Goal: Task Accomplishment & Management: Use online tool/utility

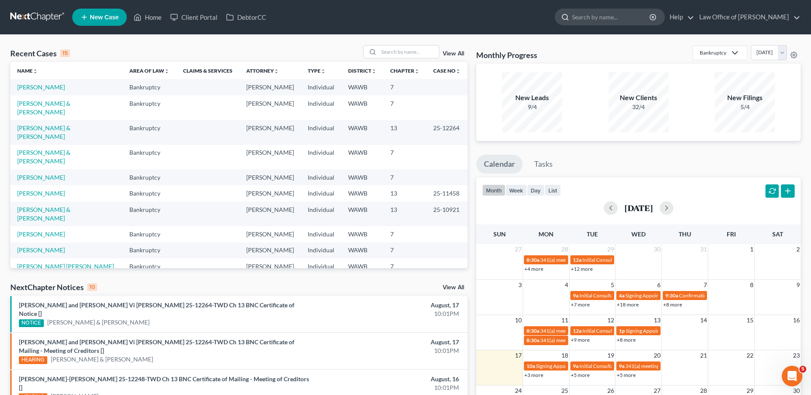
click at [605, 15] on input "search" at bounding box center [611, 17] width 79 height 16
type input "moseid"
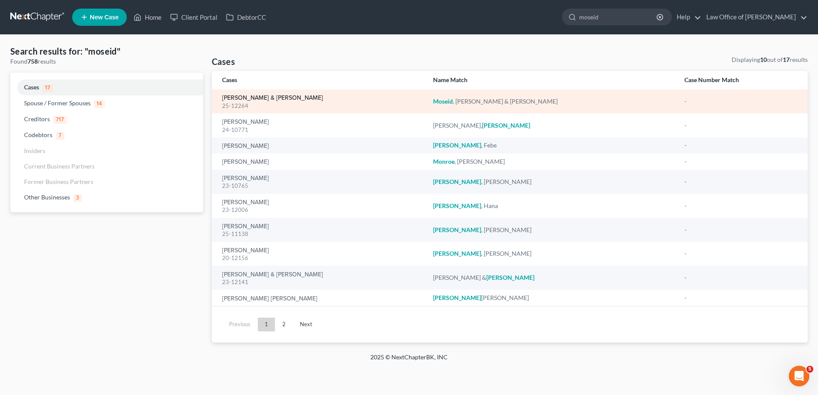
click at [265, 98] on link "[PERSON_NAME] & [PERSON_NAME]" at bounding box center [272, 98] width 101 height 6
select select "3"
select select "6"
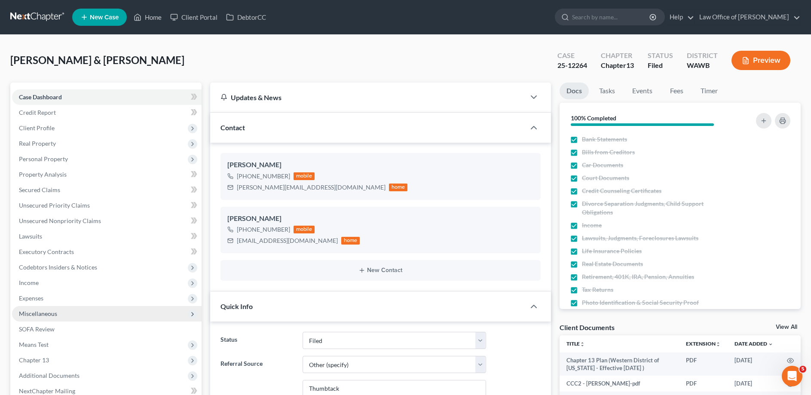
scroll to position [131, 0]
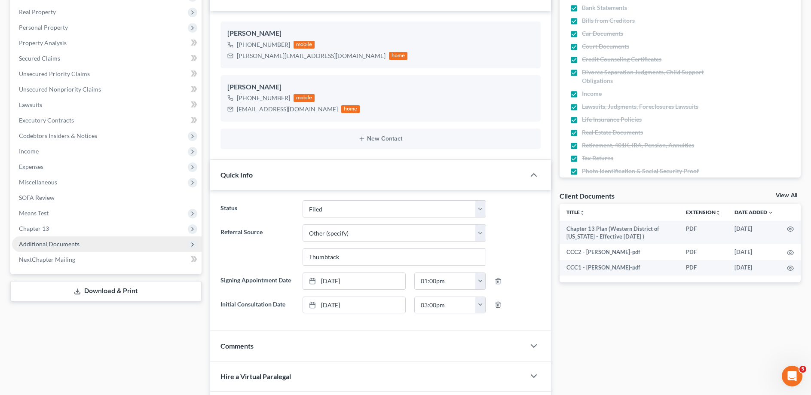
click at [42, 248] on span "Additional Documents" at bounding box center [106, 243] width 189 height 15
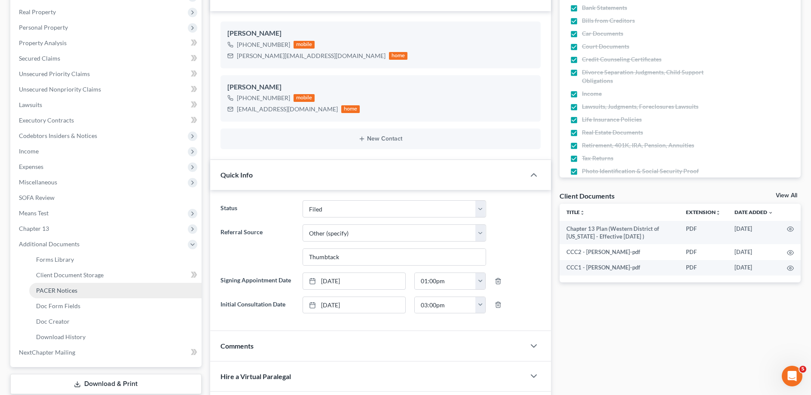
click at [46, 289] on span "PACER Notices" at bounding box center [56, 289] width 41 height 7
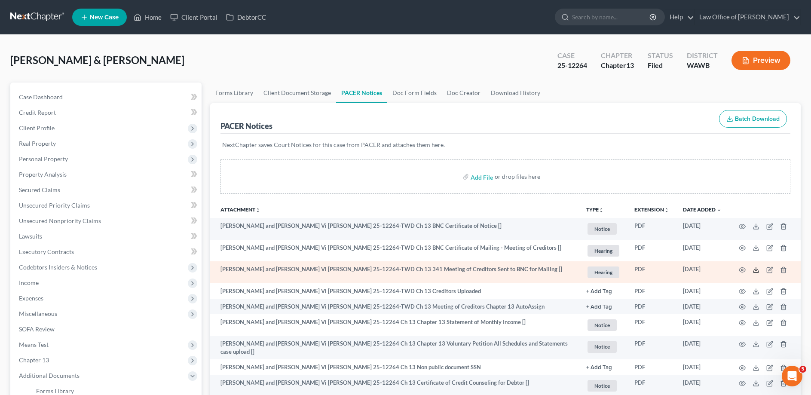
click at [756, 270] on line at bounding box center [756, 268] width 0 height 3
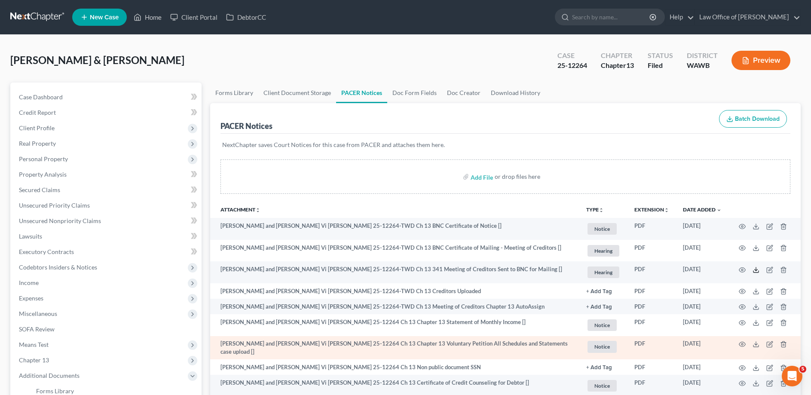
scroll to position [88, 0]
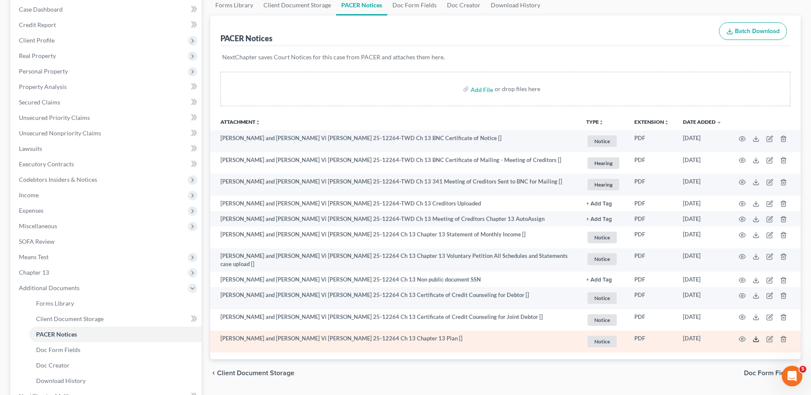
click at [753, 335] on icon at bounding box center [755, 338] width 7 height 7
click at [759, 338] on td at bounding box center [764, 341] width 72 height 22
click at [758, 340] on icon at bounding box center [755, 341] width 5 height 2
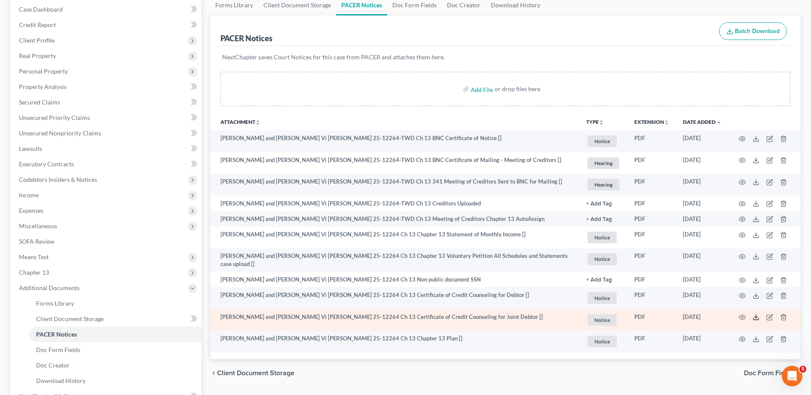
click at [754, 315] on icon at bounding box center [755, 317] width 7 height 7
click at [753, 317] on icon at bounding box center [755, 317] width 7 height 7
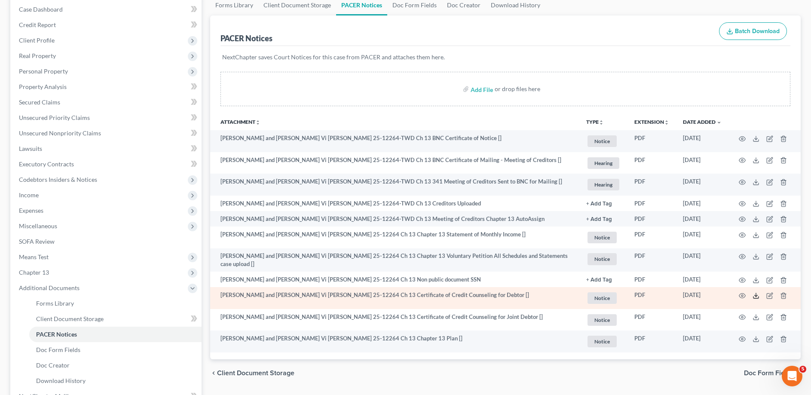
click at [756, 293] on icon at bounding box center [755, 295] width 7 height 7
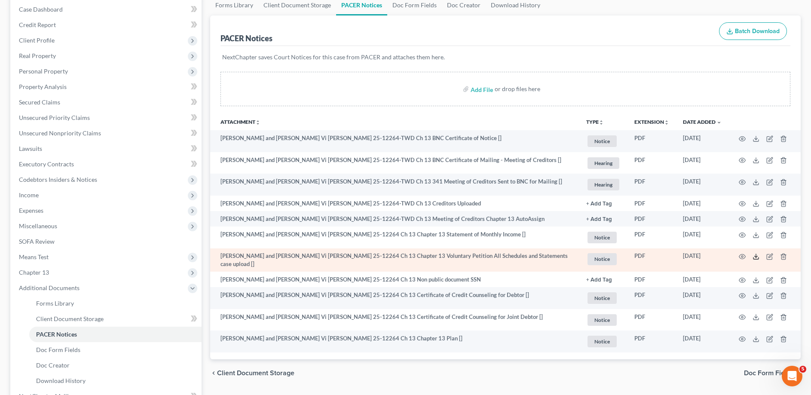
click at [754, 255] on icon at bounding box center [755, 256] width 7 height 7
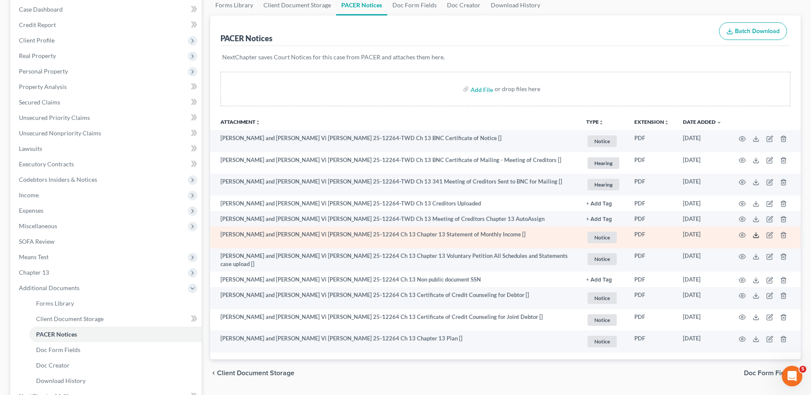
click at [756, 234] on icon at bounding box center [755, 235] width 7 height 7
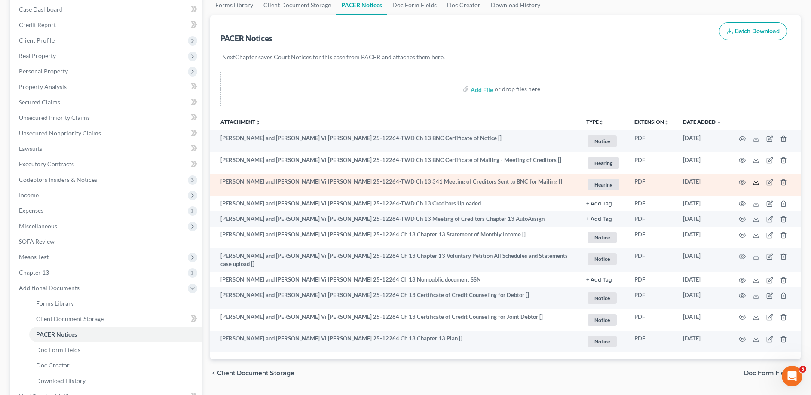
click at [756, 181] on line at bounding box center [756, 181] width 0 height 3
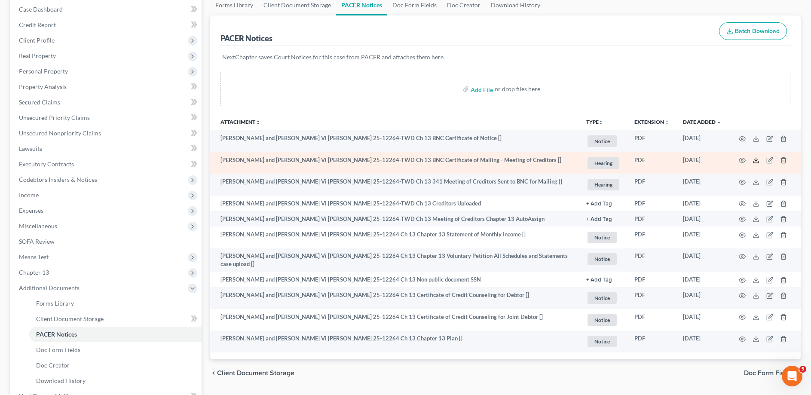
click at [755, 157] on icon at bounding box center [755, 160] width 7 height 7
click at [755, 158] on icon at bounding box center [755, 160] width 7 height 7
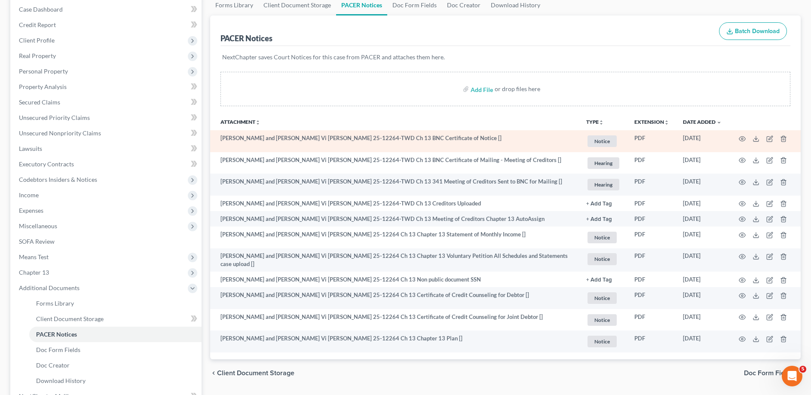
click at [752, 136] on td at bounding box center [764, 141] width 72 height 22
click at [754, 137] on icon at bounding box center [755, 138] width 7 height 7
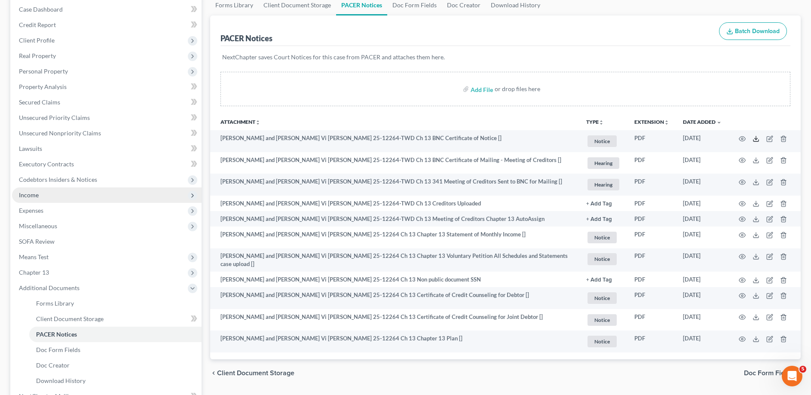
scroll to position [0, 0]
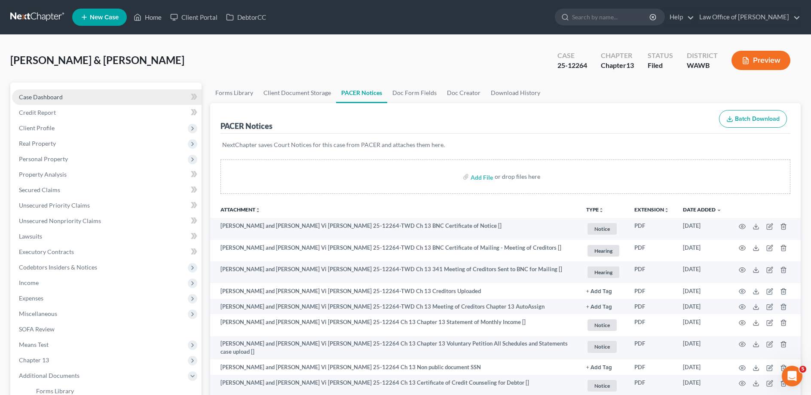
click at [49, 96] on span "Case Dashboard" at bounding box center [41, 96] width 44 height 7
select select "6"
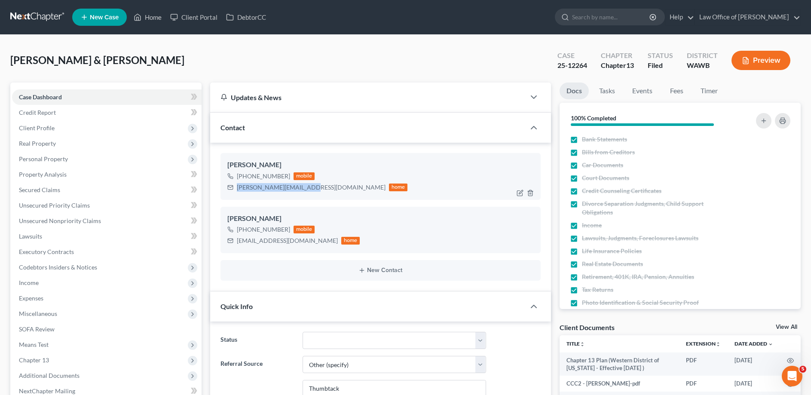
drag, startPoint x: 305, startPoint y: 186, endPoint x: 229, endPoint y: 198, distance: 77.8
click at [229, 198] on div "[PERSON_NAME] [PHONE_NUMBER] mobile [EMAIL_ADDRESS][DOMAIN_NAME] home" at bounding box center [380, 176] width 320 height 46
copy div "[PERSON_NAME][EMAIL_ADDRESS][DOMAIN_NAME]"
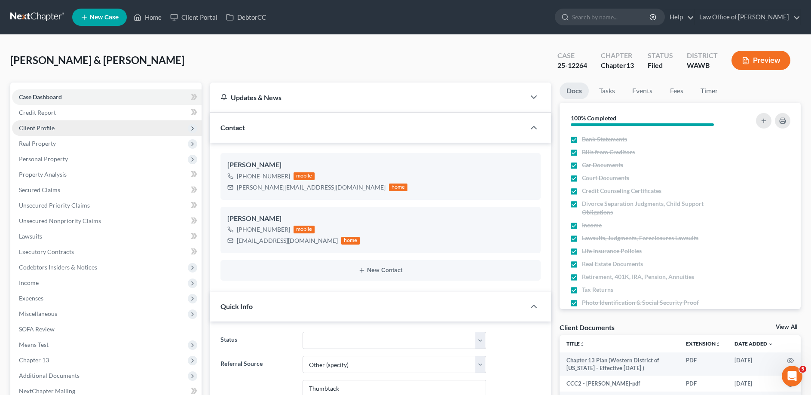
click at [39, 125] on span "Client Profile" at bounding box center [37, 127] width 36 height 7
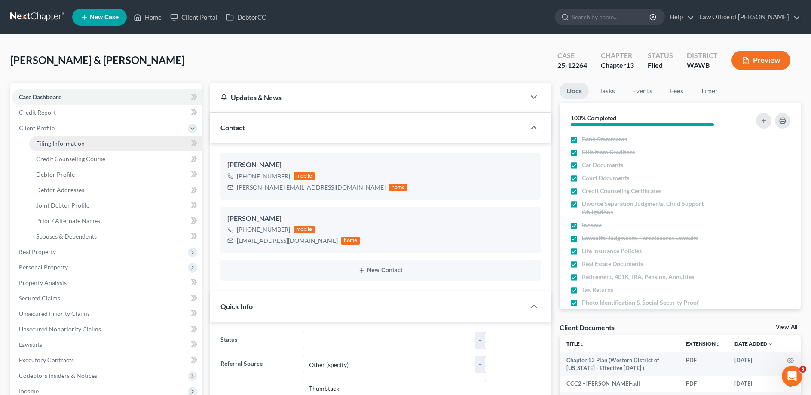
click at [38, 142] on span "Filing Information" at bounding box center [60, 143] width 49 height 7
select select "1"
select select "3"
select select "50"
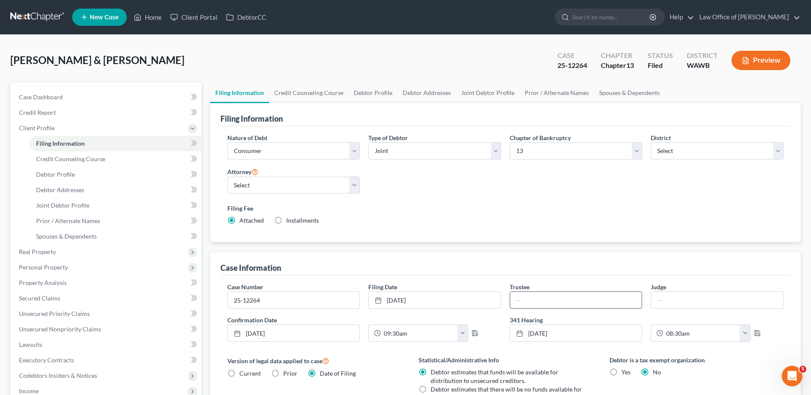
click at [540, 299] on input "text" at bounding box center [576, 300] width 132 height 16
type input "[PERSON_NAME]"
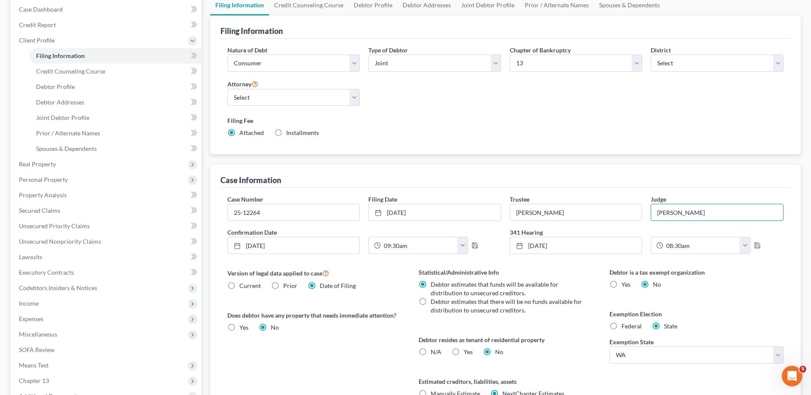
scroll to position [178, 0]
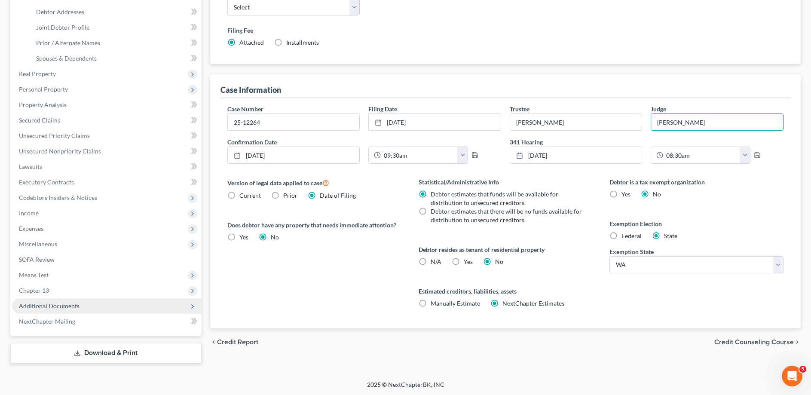
type input "[PERSON_NAME]"
click at [57, 305] on span "Additional Documents" at bounding box center [49, 305] width 61 height 7
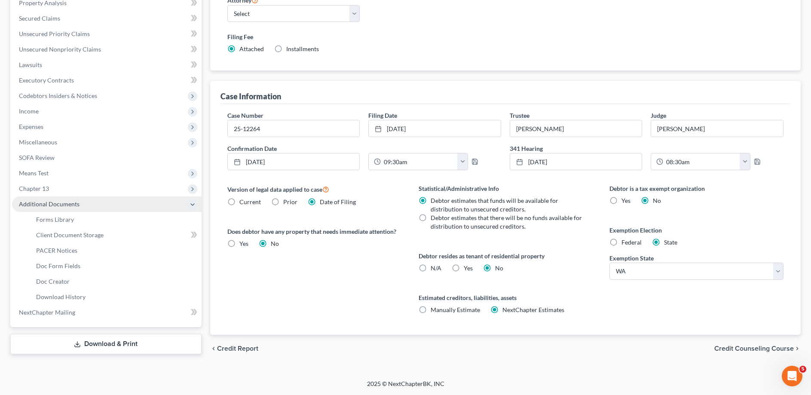
scroll to position [162, 0]
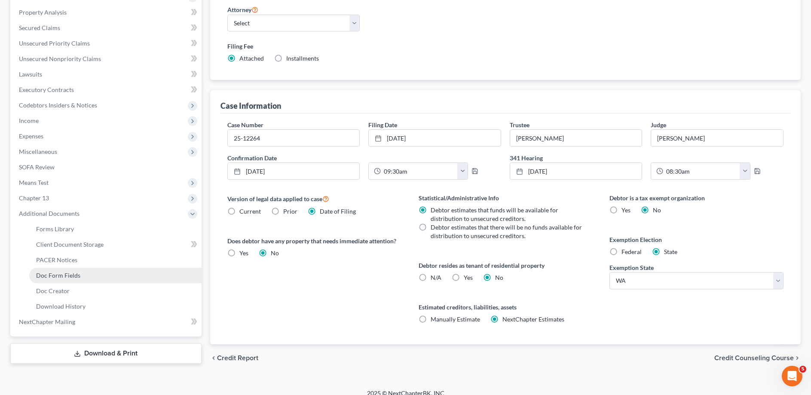
click at [57, 277] on span "Doc Form Fields" at bounding box center [58, 274] width 44 height 7
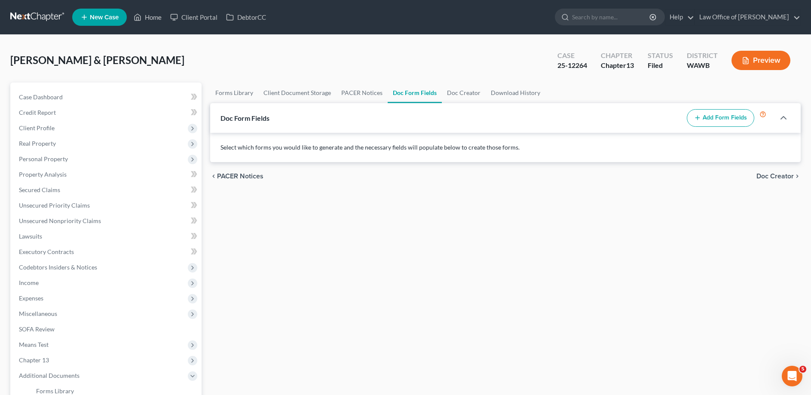
click at [717, 122] on button "Add Form Fields" at bounding box center [719, 118] width 67 height 18
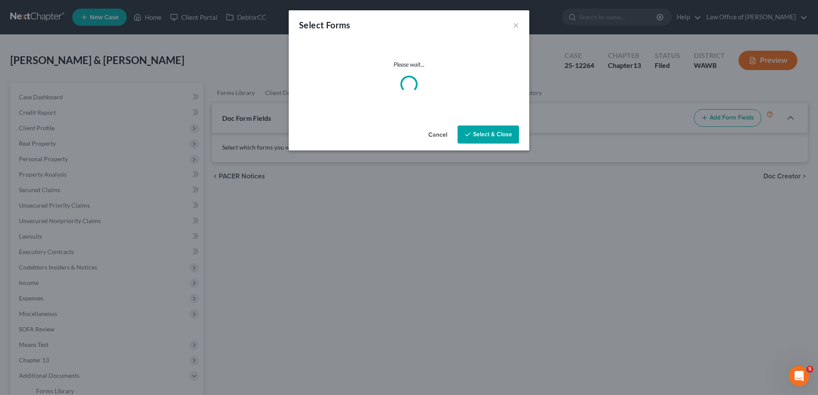
select select
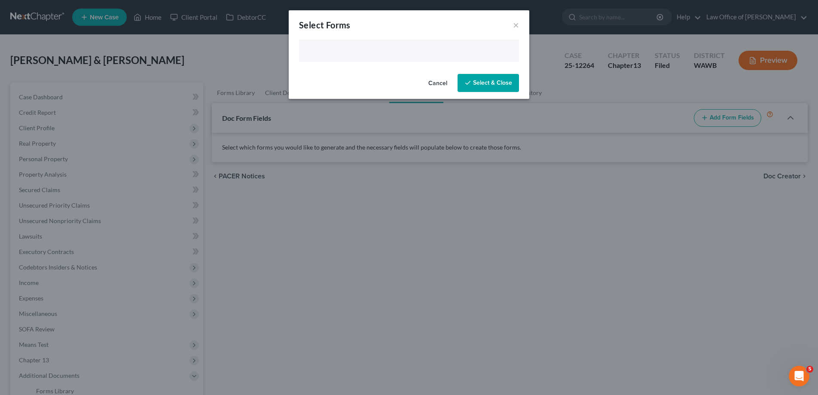
click at [359, 55] on input "text" at bounding box center [408, 51] width 208 height 13
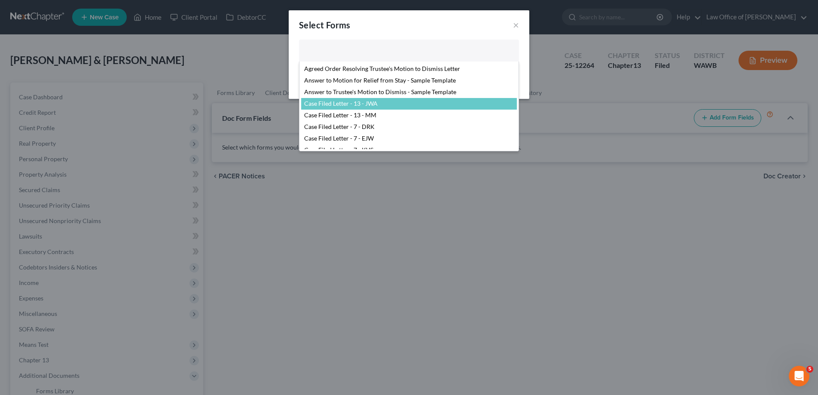
select select "104376"
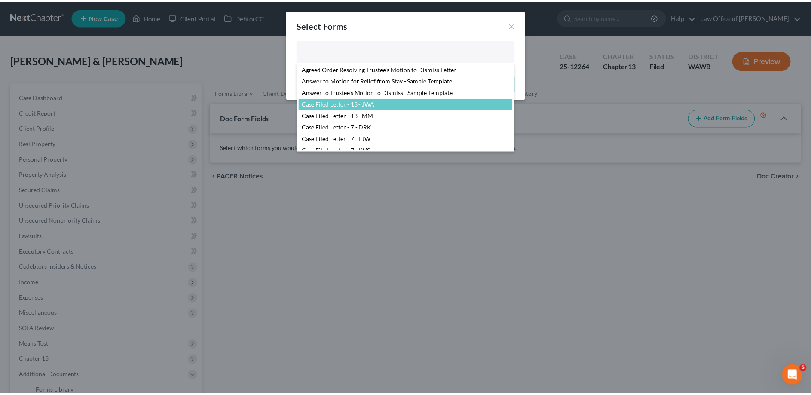
scroll to position [27, 0]
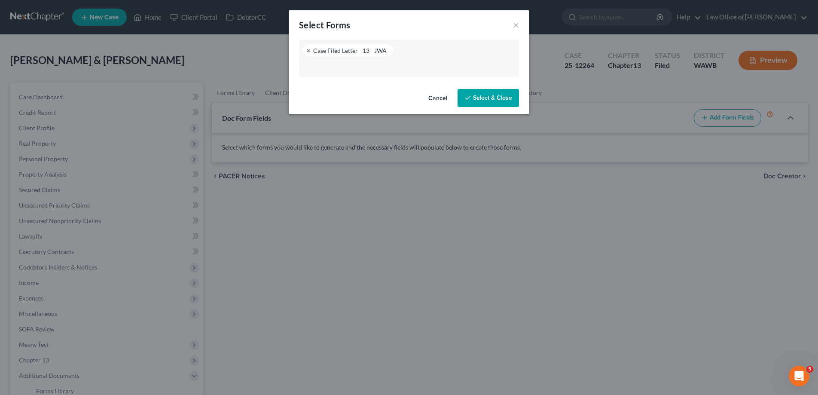
click at [493, 94] on button "Select & Close" at bounding box center [487, 98] width 61 height 18
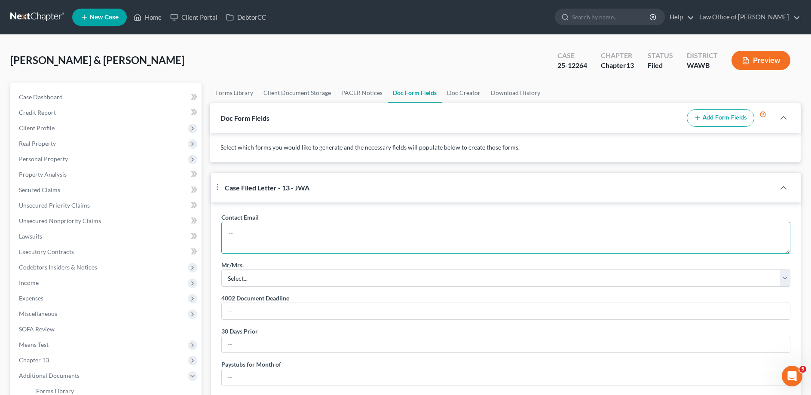
click at [290, 242] on textarea at bounding box center [505, 238] width 569 height 32
paste textarea "[PERSON_NAME][EMAIL_ADDRESS][DOMAIN_NAME]"
type textarea "[PERSON_NAME][EMAIL_ADDRESS][DOMAIN_NAME] and [EMAIL_ADDRESS][DOMAIN_NAME]"
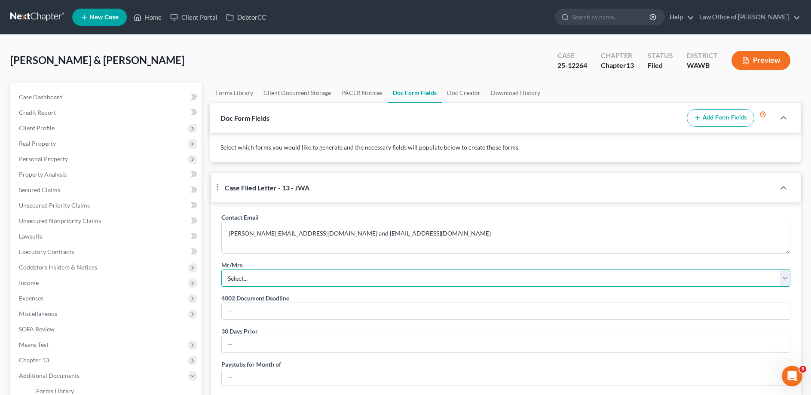
click at [221, 269] on select "Select... Mr. Mrs. Mr. and Mrs. Ms. Mr. and Mr. Mrs. and Mrs." at bounding box center [505, 277] width 569 height 17
select select "2"
click option "Mr. and Mrs." at bounding box center [0, 0] width 0 height 0
click at [245, 319] on input "text" at bounding box center [506, 311] width 568 height 16
type input "[DATE]"
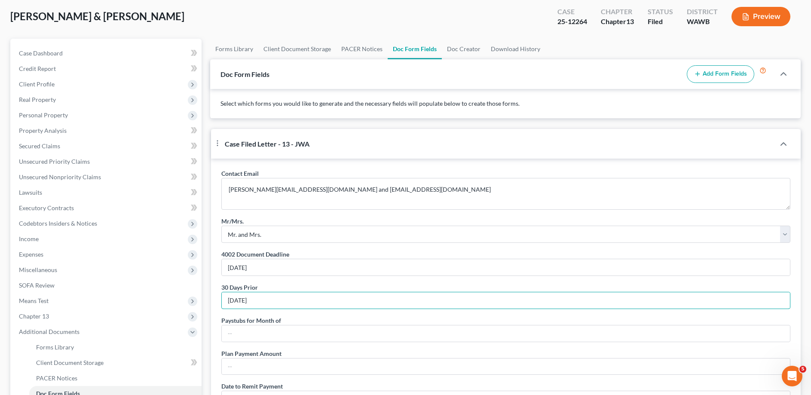
scroll to position [131, 0]
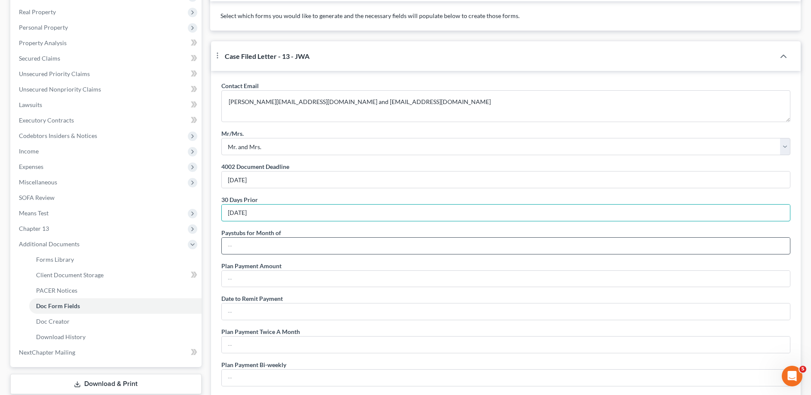
type input "[DATE]"
click at [261, 254] on input "text" at bounding box center [506, 246] width 568 height 16
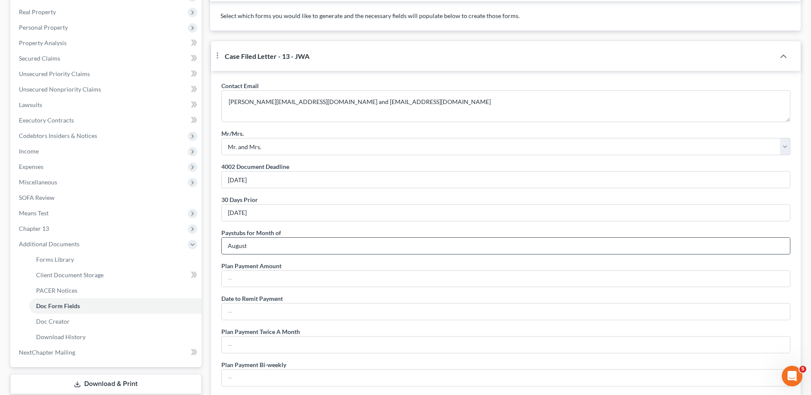
type input "August"
type input "$8,200.00"
click at [238, 320] on input "text" at bounding box center [506, 311] width 568 height 16
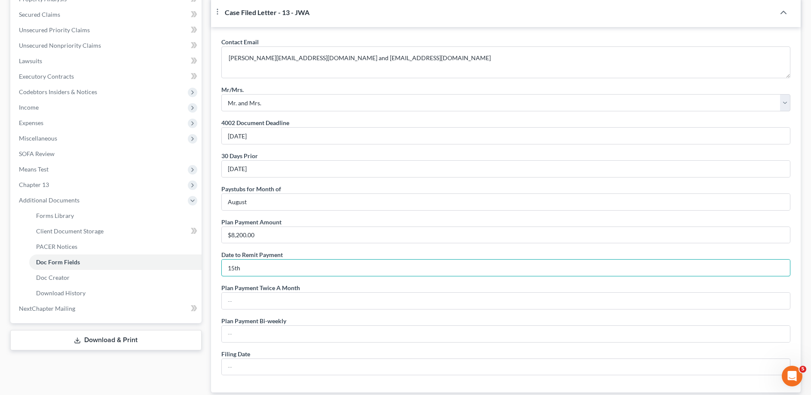
scroll to position [263, 0]
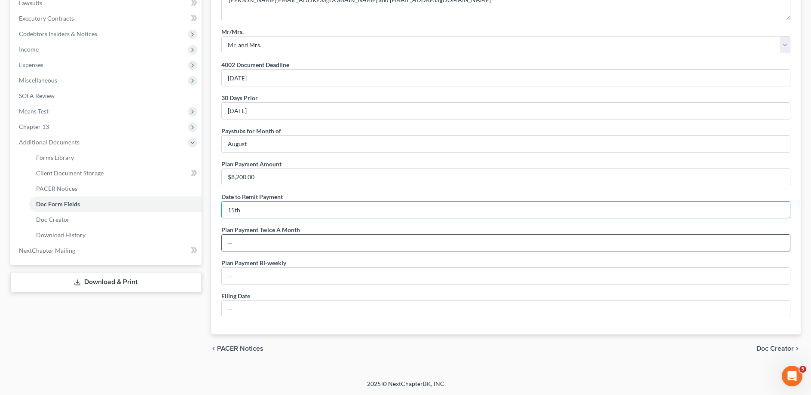
type input "15th"
click at [239, 251] on input "text" at bounding box center [506, 243] width 568 height 16
type input "$4,100.00"
click at [241, 284] on input "text" at bounding box center [506, 276] width 568 height 16
type input "$3,785.00"
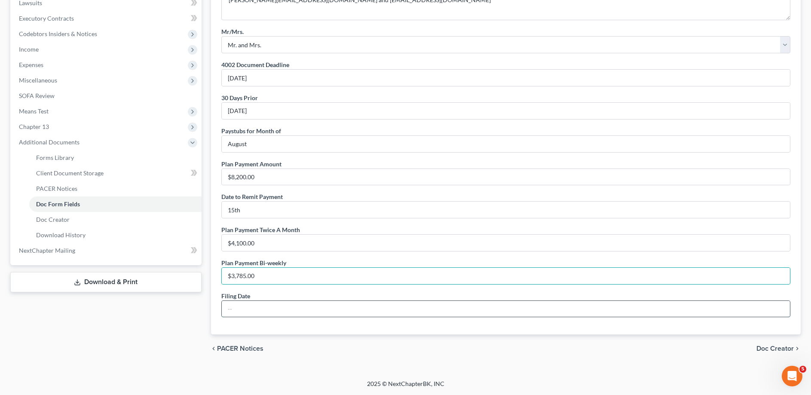
click at [250, 317] on input "text" at bounding box center [506, 309] width 568 height 16
type input "[DATE]"
click at [763, 346] on span "Doc Creator" at bounding box center [774, 348] width 37 height 7
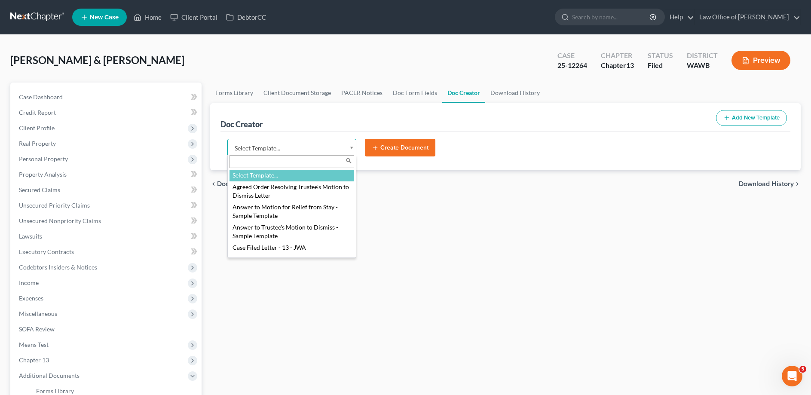
click at [276, 150] on body "Home New Case Client Portal DebtorCC Law Office of [PERSON_NAME] [EMAIL_ADDRESS…" at bounding box center [405, 279] width 811 height 558
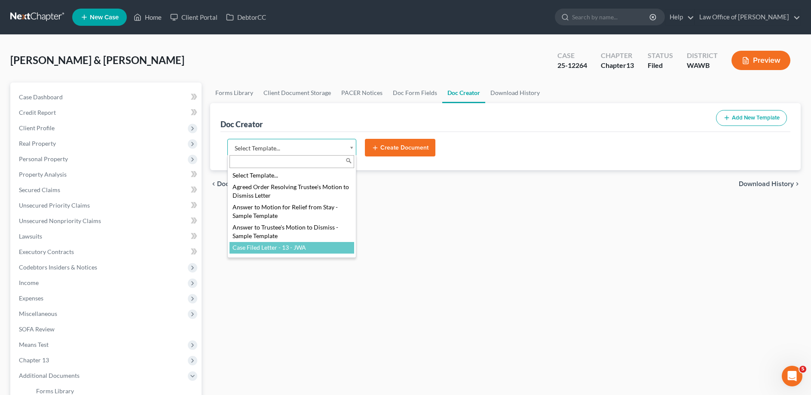
select select "104376"
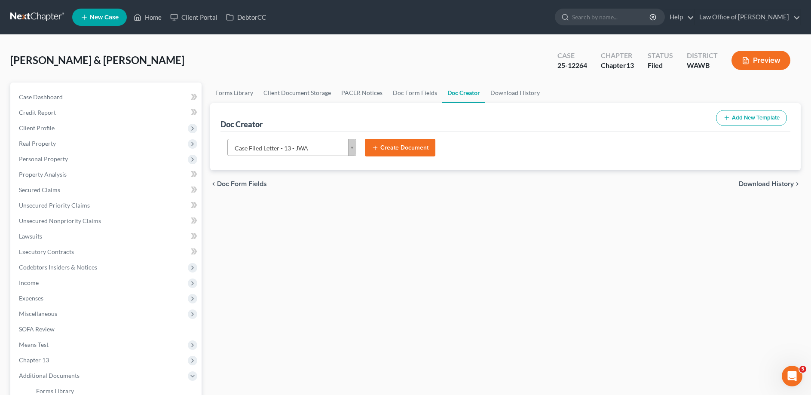
click at [392, 146] on button "Create Document" at bounding box center [400, 148] width 70 height 18
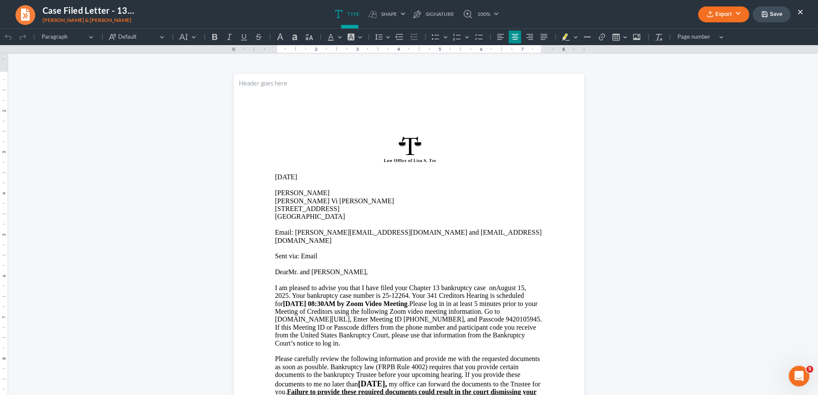
click at [284, 268] on span "DearMr. and [PERSON_NAME]," at bounding box center [321, 271] width 93 height 7
click at [494, 284] on p "I am pleased to advise you that I have filed y our Chapter 13 bankruptcy case o…" at bounding box center [409, 315] width 268 height 63
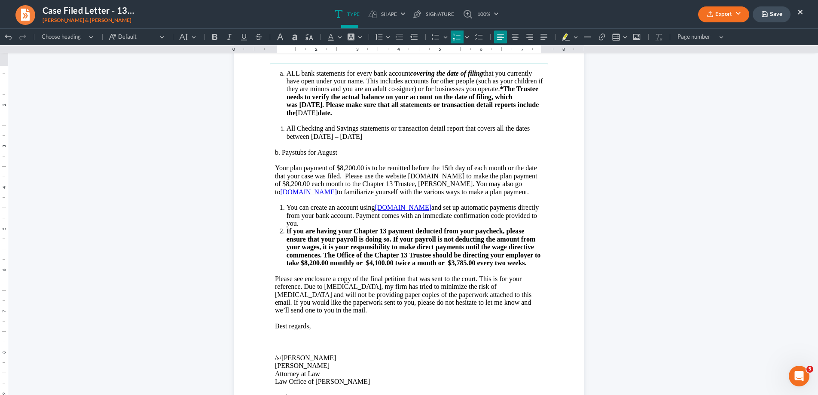
scroll to position [570, 0]
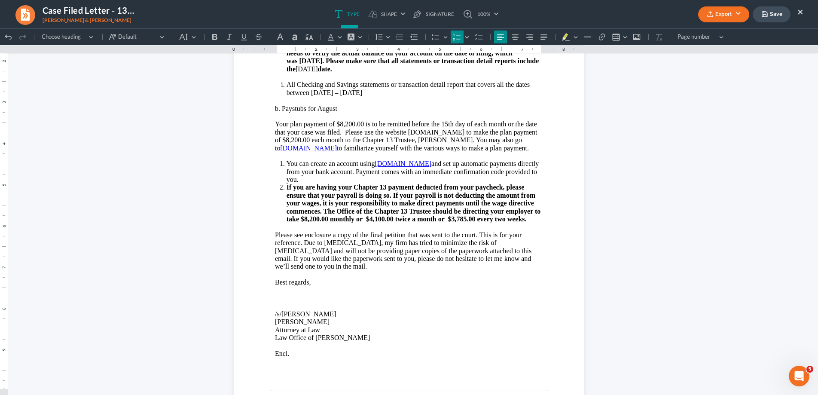
click at [717, 11] on button "Export" at bounding box center [723, 14] width 51 height 16
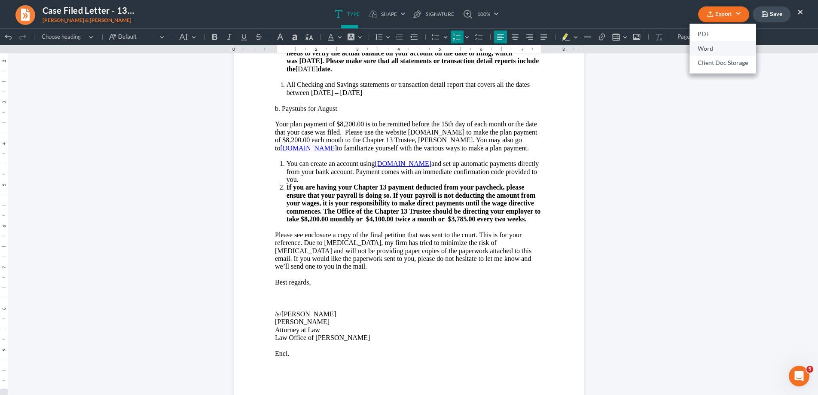
click at [710, 49] on link "Word" at bounding box center [722, 48] width 67 height 15
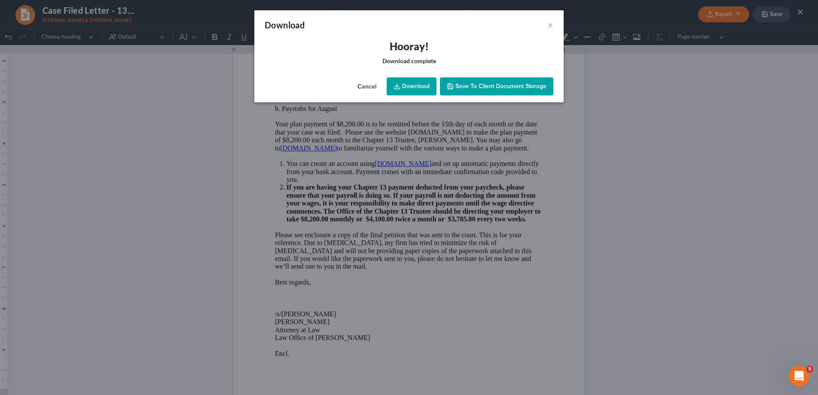
click at [413, 89] on link "Download" at bounding box center [412, 86] width 50 height 18
click at [549, 27] on button "×" at bounding box center [550, 25] width 6 height 10
